Goal: Transaction & Acquisition: Purchase product/service

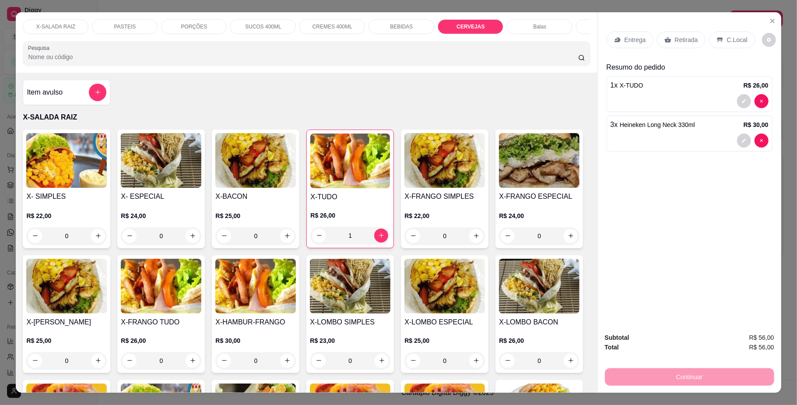
scroll to position [2081, 0]
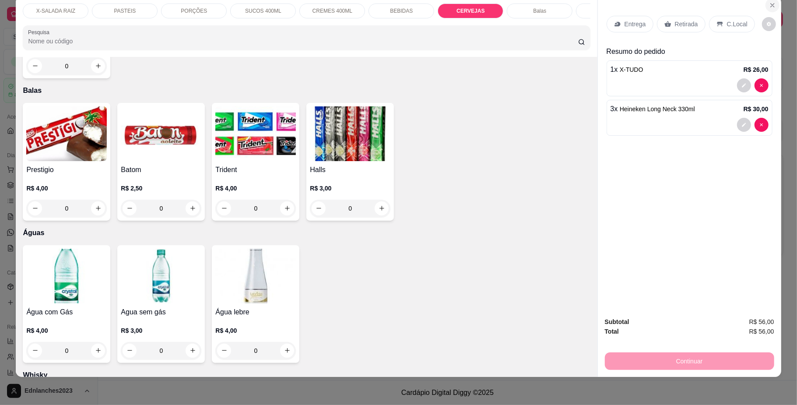
click at [771, 5] on icon "Close" at bounding box center [773, 6] width 4 height 4
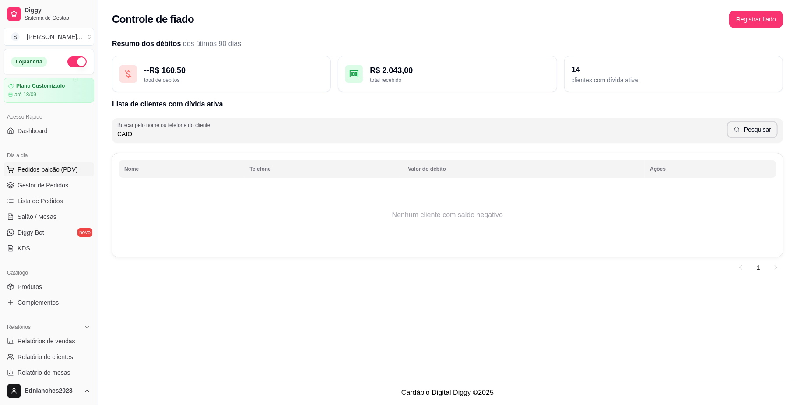
click at [53, 171] on span "Pedidos balcão (PDV)" at bounding box center [48, 169] width 60 height 9
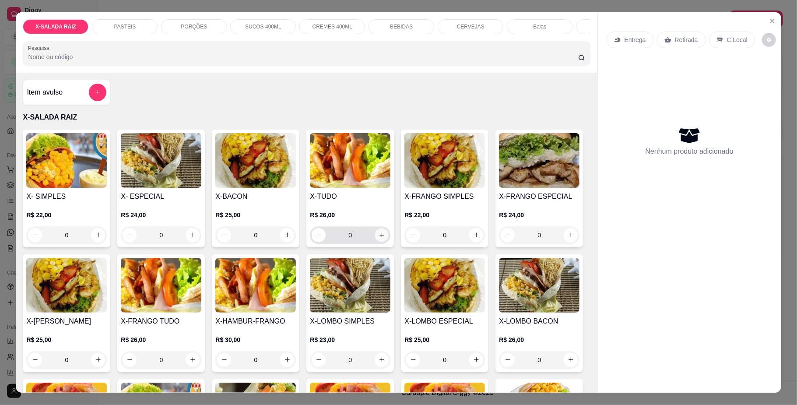
click at [379, 238] on icon "increase-product-quantity" at bounding box center [382, 235] width 7 height 7
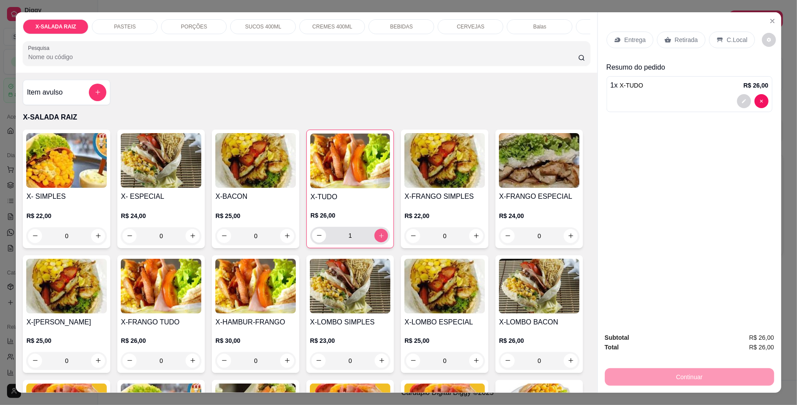
click at [378, 239] on icon "increase-product-quantity" at bounding box center [381, 235] width 7 height 7
type input "2"
click at [279, 27] on div "SUCOS 400ML" at bounding box center [263, 26] width 66 height 15
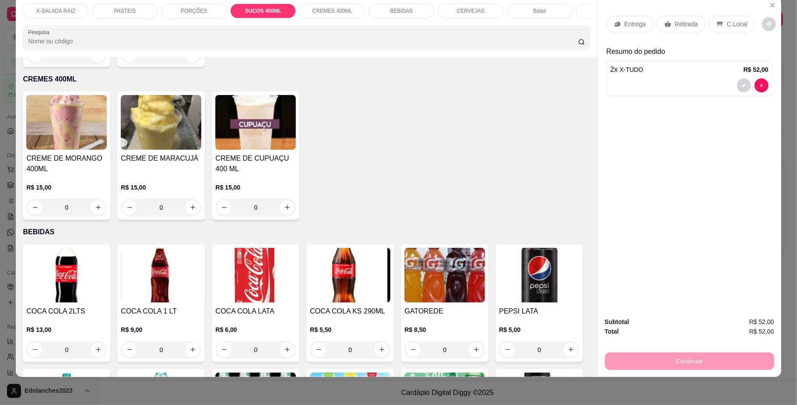
type input "1"
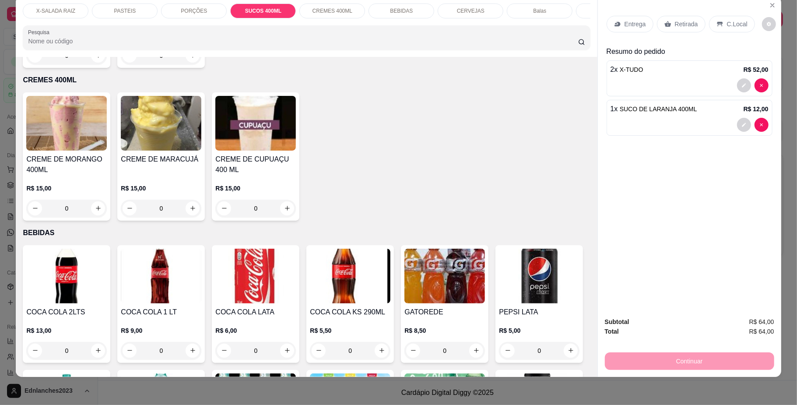
click at [453, 16] on div "CERVEJAS" at bounding box center [471, 11] width 66 height 15
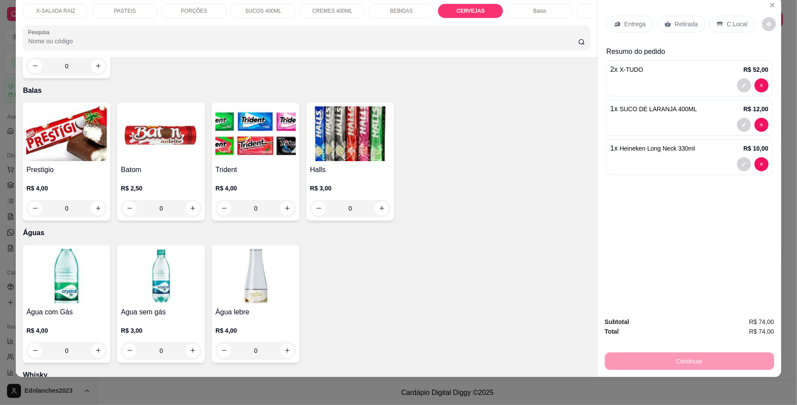
type input "2"
type input "1"
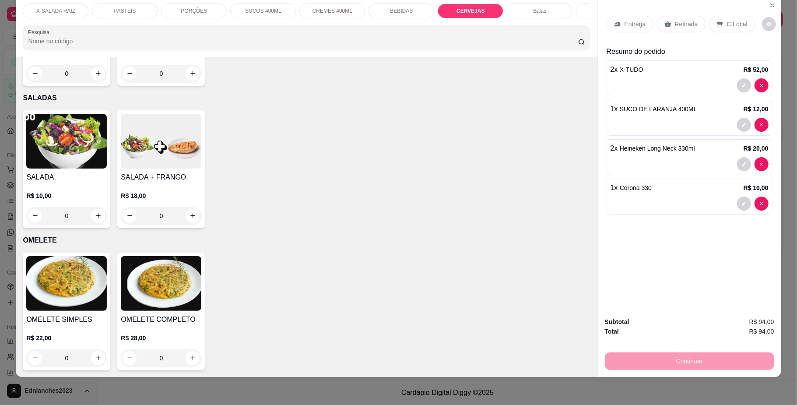
scroll to position [2806, 0]
click at [398, 7] on p "BEBIDAS" at bounding box center [401, 10] width 23 height 7
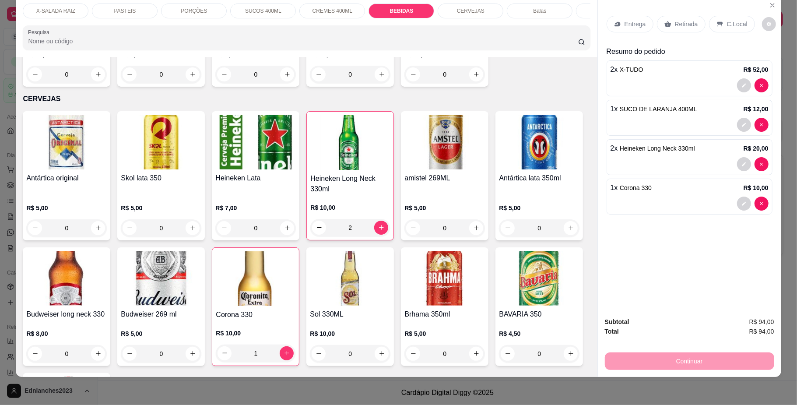
scroll to position [1695, 0]
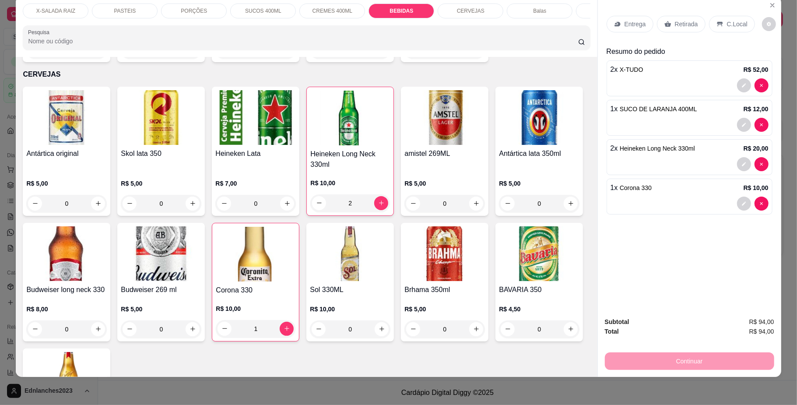
type input "1"
